Goal: Information Seeking & Learning: Check status

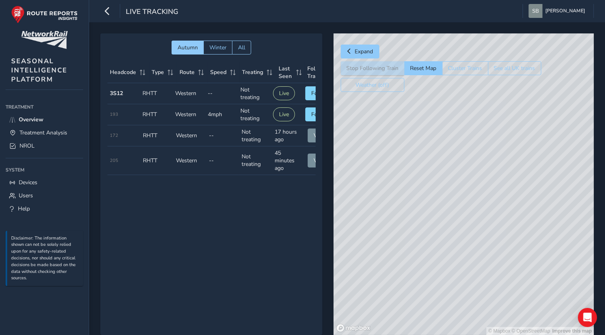
scroll to position [0, 20]
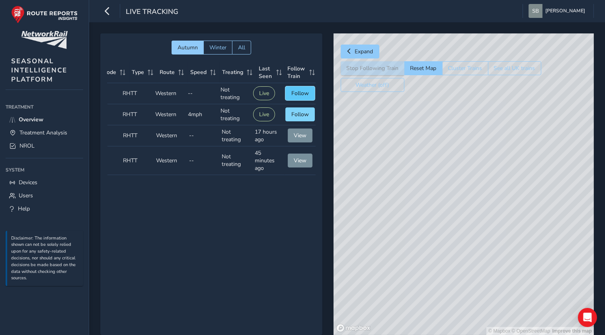
click at [293, 93] on span "Follow" at bounding box center [300, 94] width 18 height 8
click at [299, 108] on button "Follow" at bounding box center [299, 114] width 29 height 14
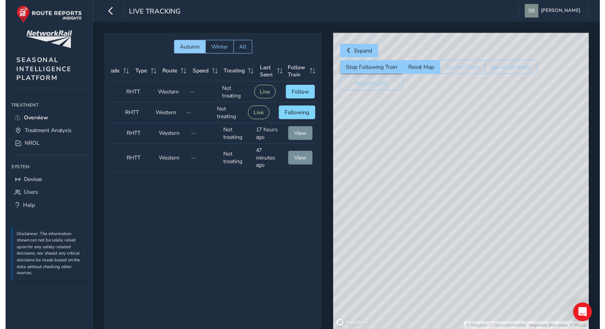
scroll to position [0, 0]
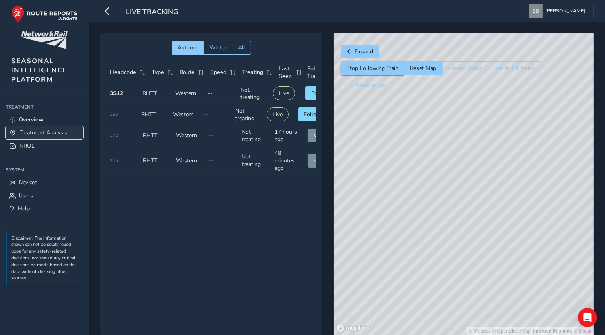
click at [48, 129] on span "Treatment Analysis" at bounding box center [44, 133] width 48 height 8
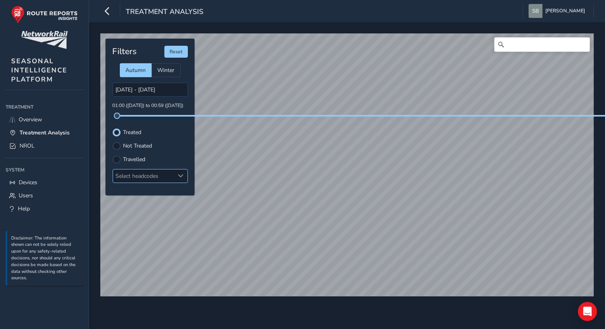
click at [134, 172] on div "Select headcodes" at bounding box center [143, 176] width 61 height 13
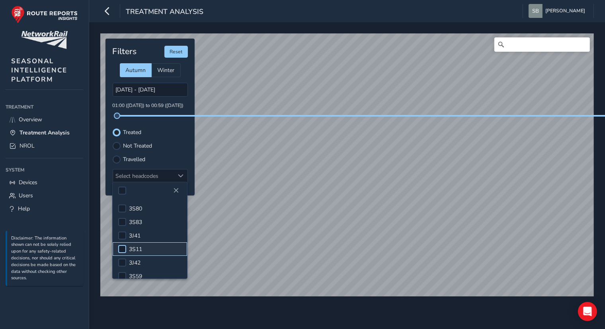
click at [120, 247] on div at bounding box center [122, 249] width 8 height 8
click at [20, 140] on link "NROL" at bounding box center [45, 145] width 78 height 13
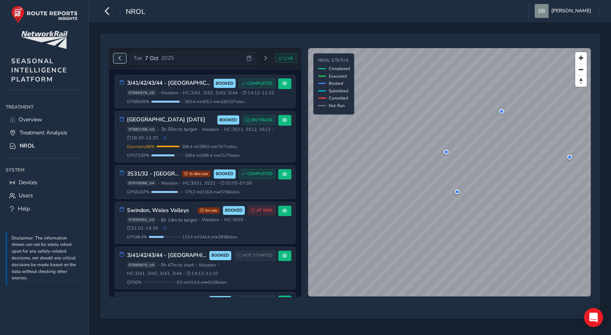
click at [119, 61] on button "Previous day" at bounding box center [119, 58] width 13 height 10
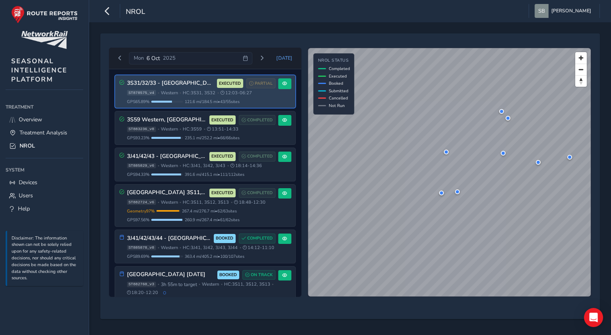
click at [165, 94] on span "Western" at bounding box center [169, 93] width 17 height 6
click at [221, 105] on div "3S31/32/33 - [GEOGRAPHIC_DATA], [GEOGRAPHIC_DATA] [GEOGRAPHIC_DATA] & [GEOGRAPH…" at bounding box center [205, 91] width 180 height 33
drag, startPoint x: 221, startPoint y: 105, endPoint x: 175, endPoint y: 94, distance: 47.5
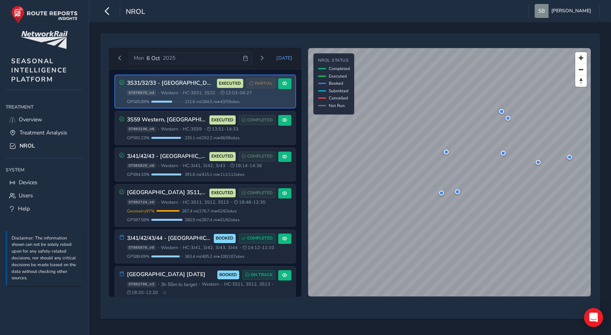
click at [175, 94] on span "Western" at bounding box center [169, 93] width 17 height 6
drag, startPoint x: 175, startPoint y: 94, endPoint x: 157, endPoint y: 97, distance: 18.6
click at [157, 97] on div "3S31/32/33 - [GEOGRAPHIC_DATA], [GEOGRAPHIC_DATA] [GEOGRAPHIC_DATA] & [GEOGRAPH…" at bounding box center [201, 91] width 148 height 26
drag, startPoint x: 157, startPoint y: 97, endPoint x: 203, endPoint y: 99, distance: 46.6
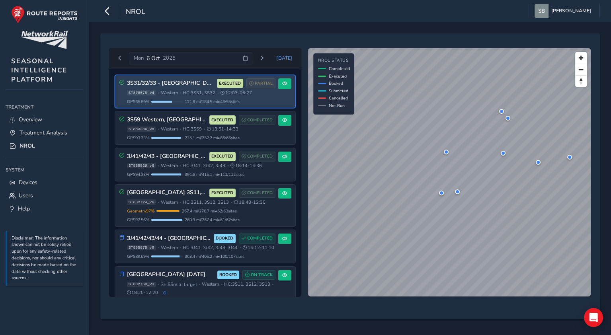
click at [203, 99] on span "121.6 mi / 184.5 mi • 43 / 55 sites" at bounding box center [212, 102] width 55 height 6
click at [166, 94] on span "Western" at bounding box center [169, 93] width 17 height 6
drag, startPoint x: 166, startPoint y: 94, endPoint x: 263, endPoint y: 81, distance: 97.7
click at [263, 81] on span "PARTIAL" at bounding box center [264, 83] width 18 height 6
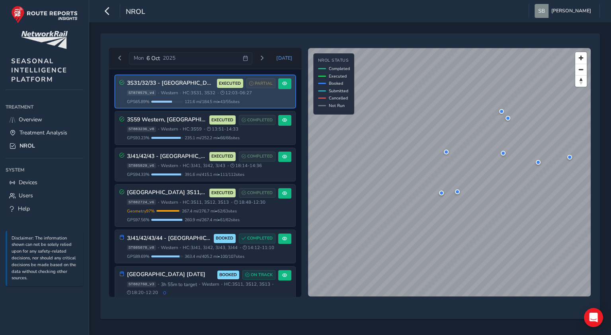
click at [221, 83] on span "EXECUTED" at bounding box center [230, 83] width 22 height 6
click at [267, 84] on span "PARTIAL" at bounding box center [264, 83] width 18 height 6
click at [283, 81] on span at bounding box center [284, 83] width 5 height 5
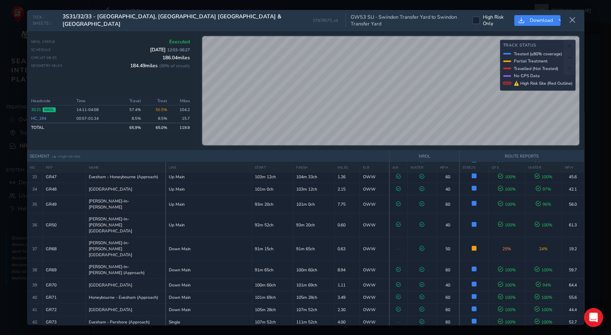
scroll to position [438, 0]
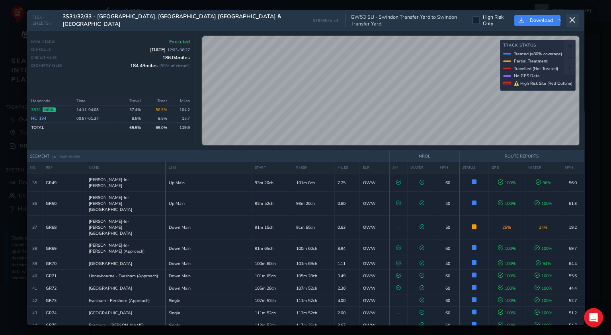
click at [575, 21] on icon at bounding box center [572, 20] width 7 height 7
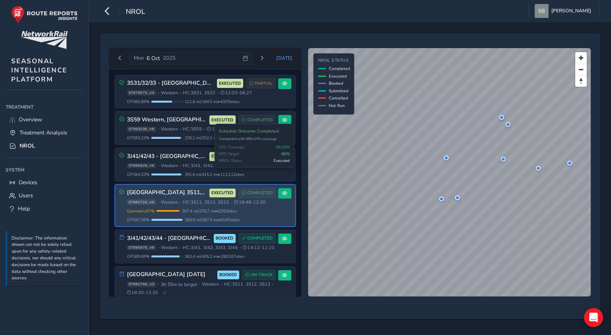
click at [259, 190] on span "COMPLETED" at bounding box center [259, 193] width 25 height 6
click at [282, 192] on span at bounding box center [284, 193] width 5 height 5
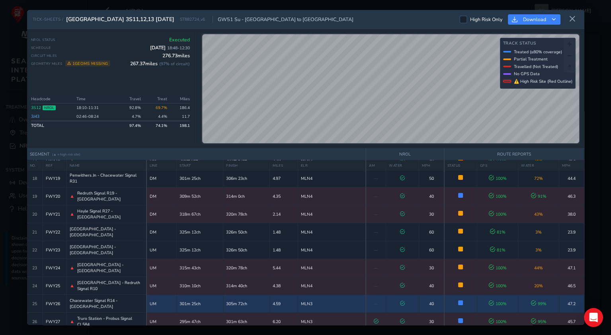
scroll to position [279, 0]
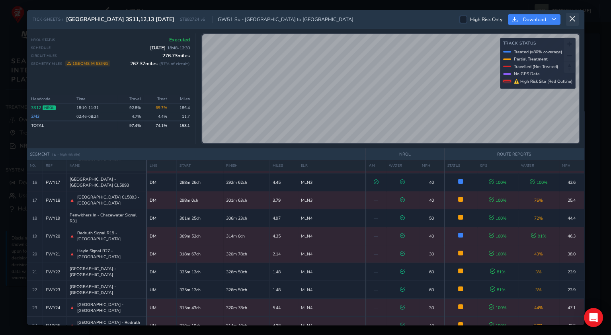
click at [572, 21] on icon at bounding box center [572, 19] width 7 height 7
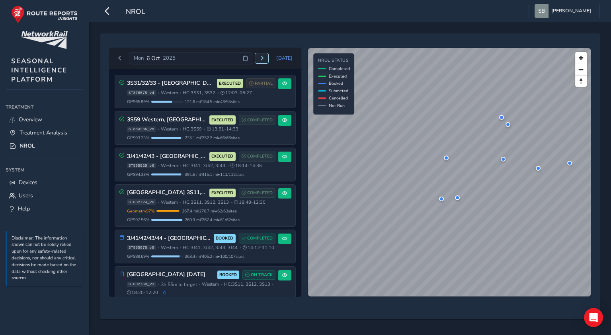
click at [264, 59] on span "Next day" at bounding box center [262, 58] width 5 height 5
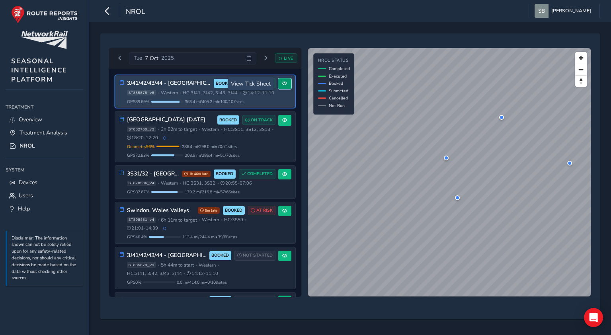
click at [282, 83] on span at bounding box center [284, 83] width 5 height 5
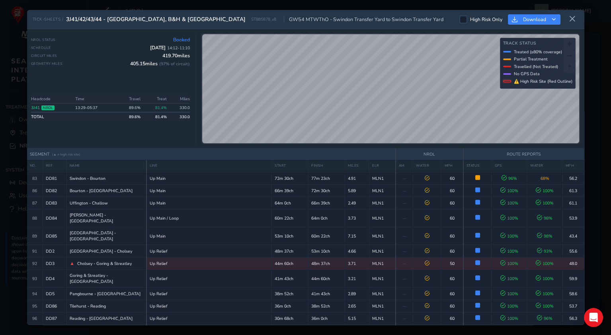
scroll to position [1035, 0]
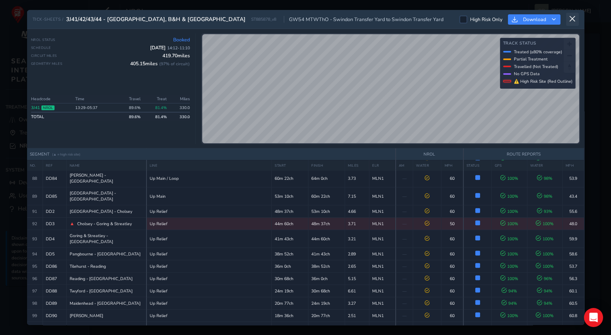
click at [576, 20] on button at bounding box center [572, 19] width 13 height 13
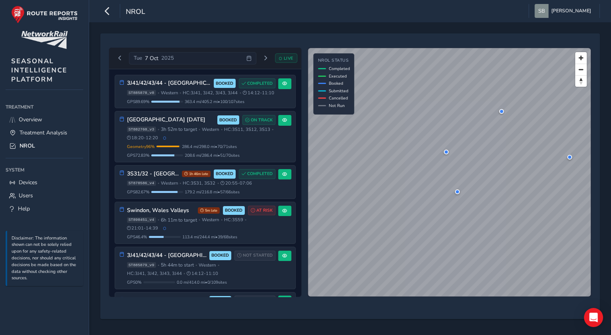
click at [290, 55] on span "LIVE" at bounding box center [289, 58] width 10 height 6
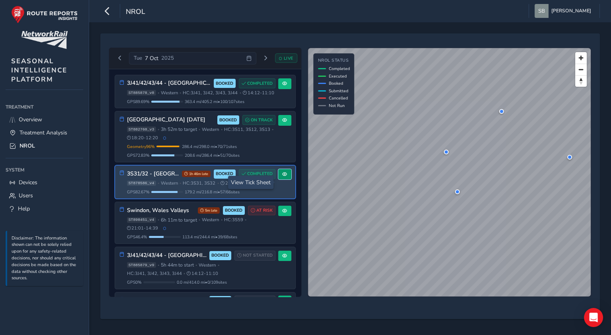
click at [286, 180] on button at bounding box center [284, 174] width 13 height 11
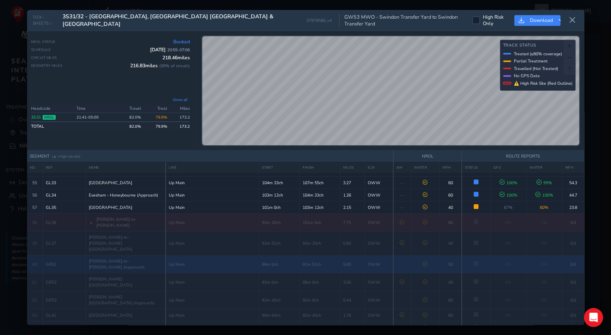
scroll to position [769, 0]
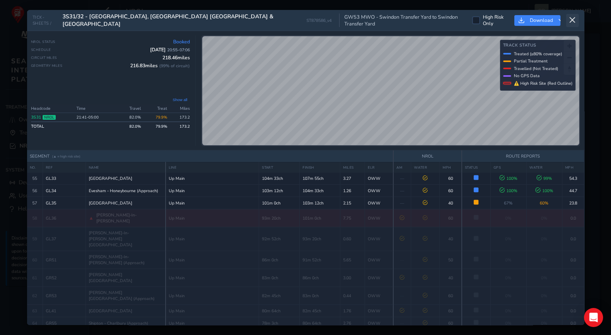
click at [577, 21] on button at bounding box center [572, 20] width 13 height 13
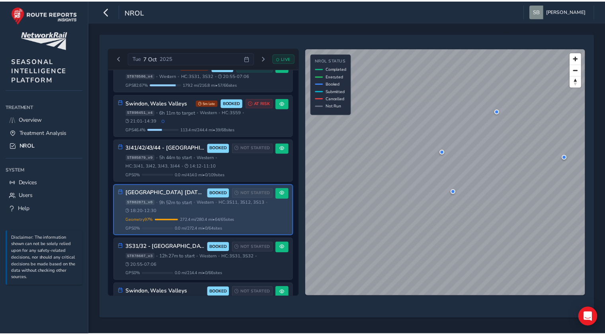
scroll to position [143, 0]
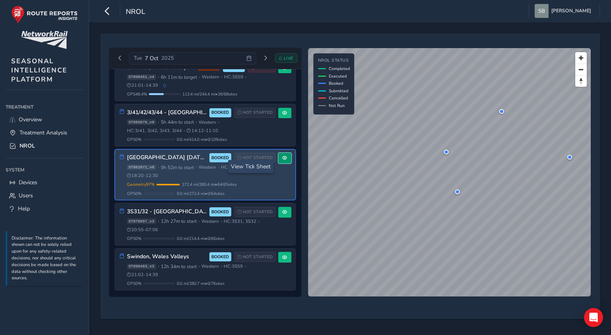
click at [282, 160] on span at bounding box center [284, 158] width 5 height 5
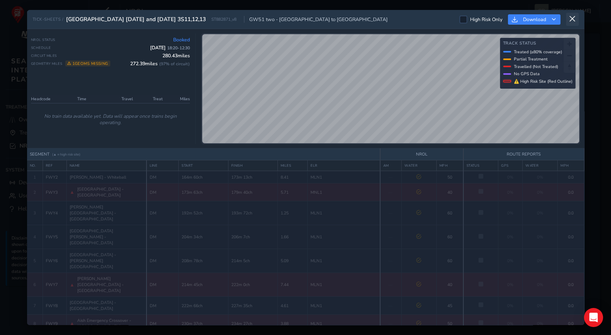
click at [574, 18] on icon at bounding box center [572, 19] width 7 height 7
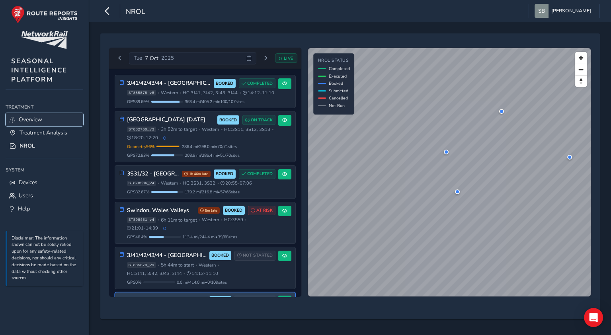
click at [49, 123] on link "Overview" at bounding box center [45, 119] width 78 height 13
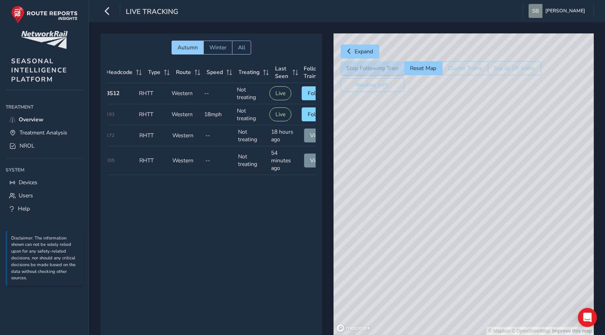
scroll to position [0, 20]
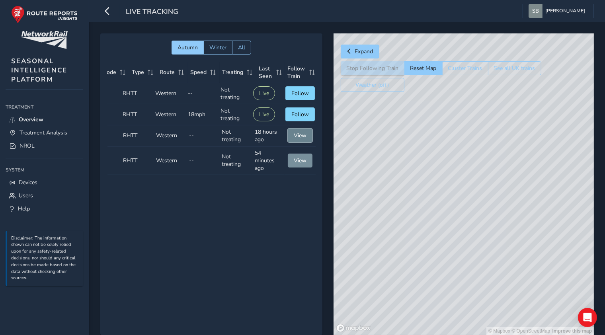
click at [299, 136] on span "View" at bounding box center [300, 136] width 13 height 8
click at [299, 157] on span "View" at bounding box center [300, 161] width 13 height 8
click at [263, 113] on button "Live" at bounding box center [264, 114] width 22 height 14
click at [283, 112] on td "Follow Train Follow" at bounding box center [300, 114] width 35 height 21
click at [296, 111] on span "Follow" at bounding box center [300, 115] width 18 height 8
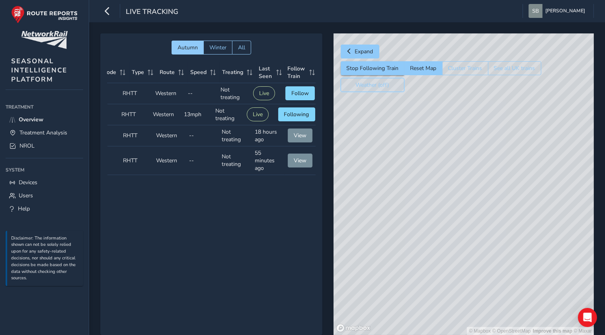
click at [394, 90] on button "Weather (off)" at bounding box center [373, 85] width 64 height 14
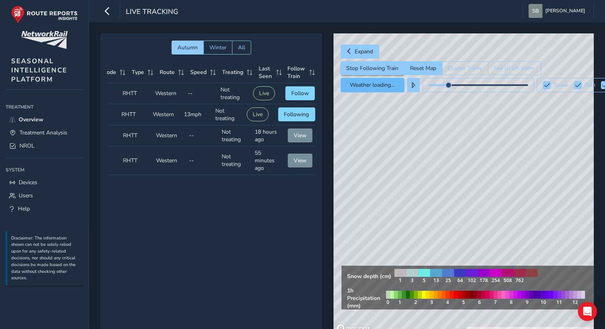
click at [394, 90] on button "Weather loading..." at bounding box center [373, 85] width 64 height 14
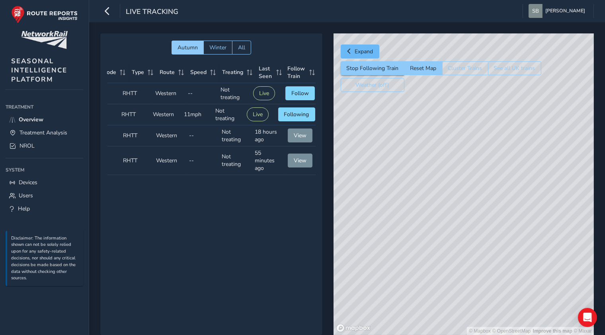
click at [367, 53] on span "Expand" at bounding box center [364, 52] width 18 height 8
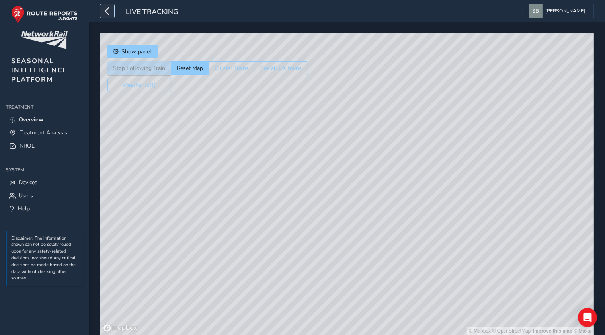
click at [104, 10] on icon "button" at bounding box center [107, 11] width 8 height 14
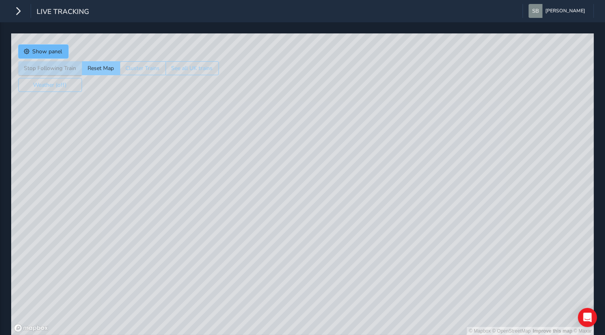
click at [46, 54] on span "Show panel" at bounding box center [48, 52] width 30 height 8
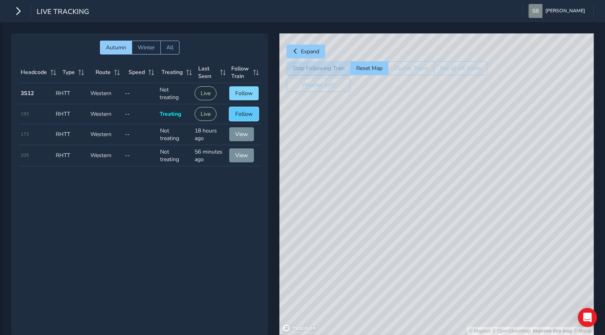
click at [237, 111] on span "Follow" at bounding box center [244, 114] width 18 height 8
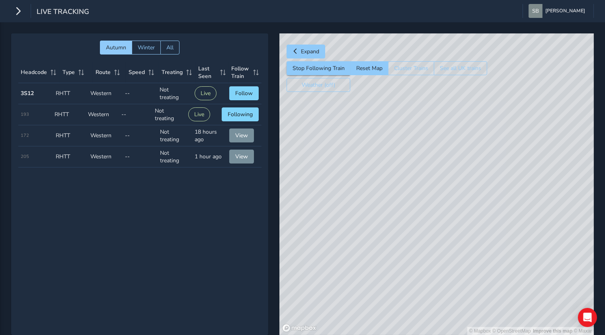
click at [512, 228] on div "© Mapbox © OpenStreetMap Improve this map © Maxar" at bounding box center [436, 184] width 314 height 302
click at [234, 108] on button "Follow" at bounding box center [243, 114] width 29 height 14
